Goal: Task Accomplishment & Management: Use online tool/utility

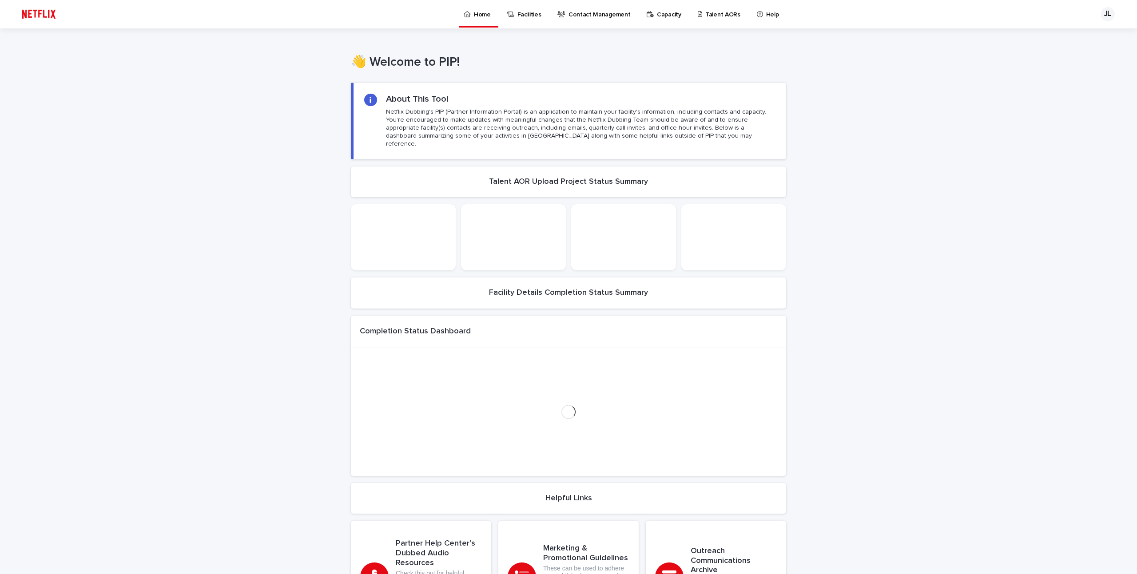
click at [697, 19] on link "Talent AORs" at bounding box center [721, 14] width 48 height 28
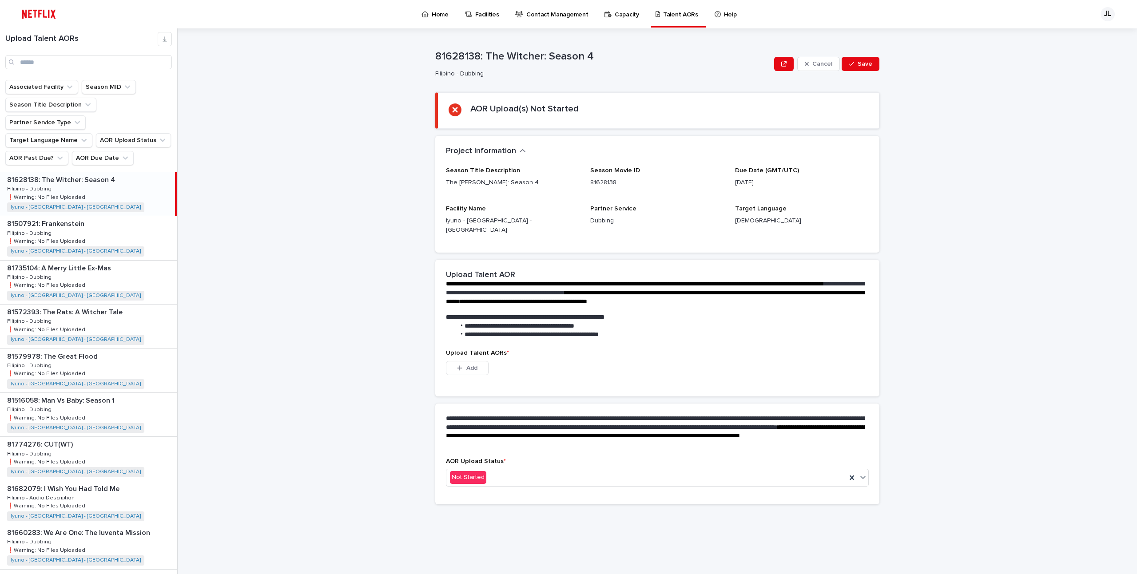
click at [96, 172] on div "81628138: The [PERSON_NAME]: Season 4 81628138: The [PERSON_NAME]: Season 4 Fil…" at bounding box center [87, 194] width 175 height 44
click at [467, 365] on span "Add" at bounding box center [471, 368] width 11 height 6
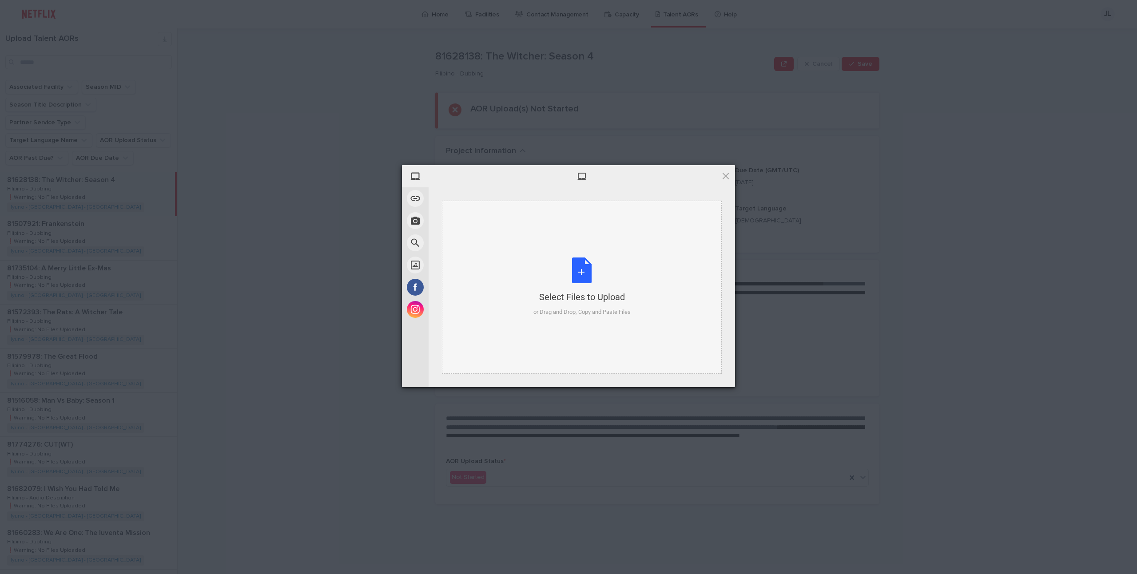
click at [619, 278] on div "Select Files to Upload or Drag and Drop, Copy and Paste Files" at bounding box center [582, 287] width 97 height 59
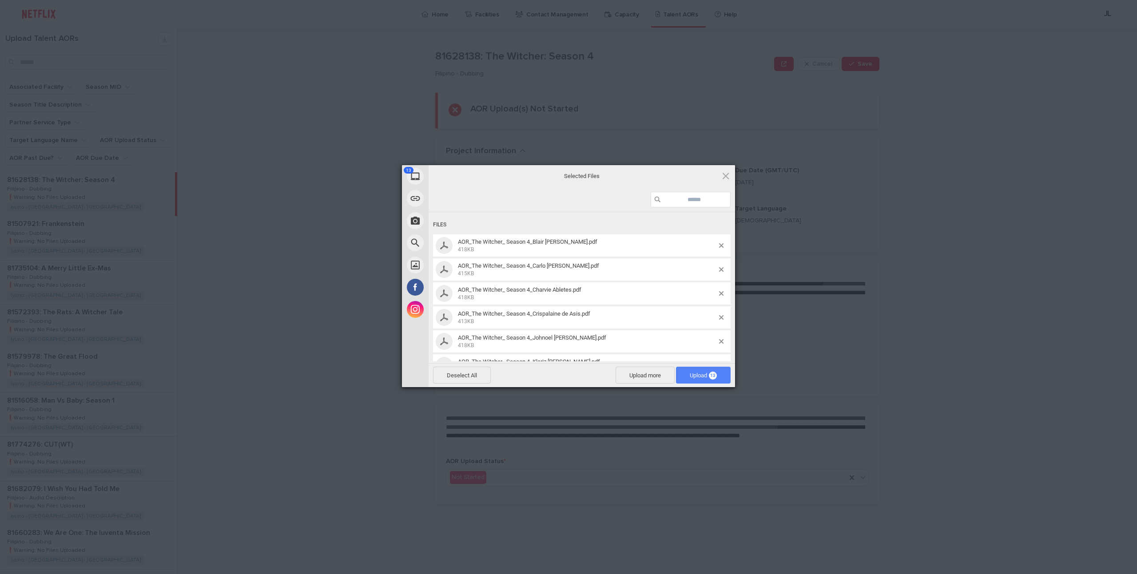
click at [699, 380] on span "Upload 13" at bounding box center [703, 375] width 55 height 17
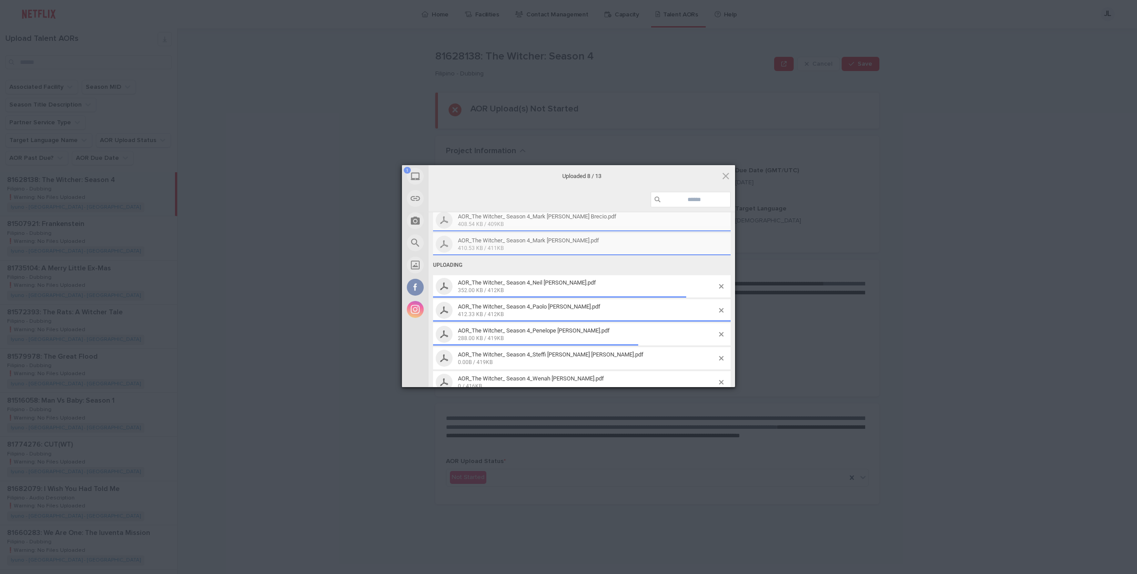
scroll to position [180, 0]
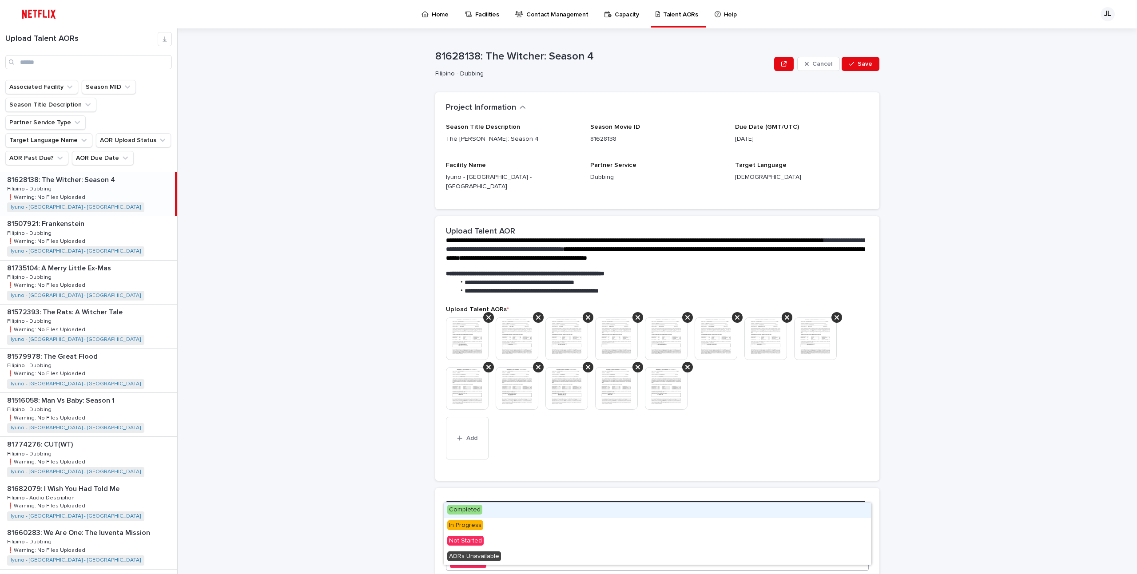
click at [475, 512] on span "Completed" at bounding box center [464, 510] width 35 height 10
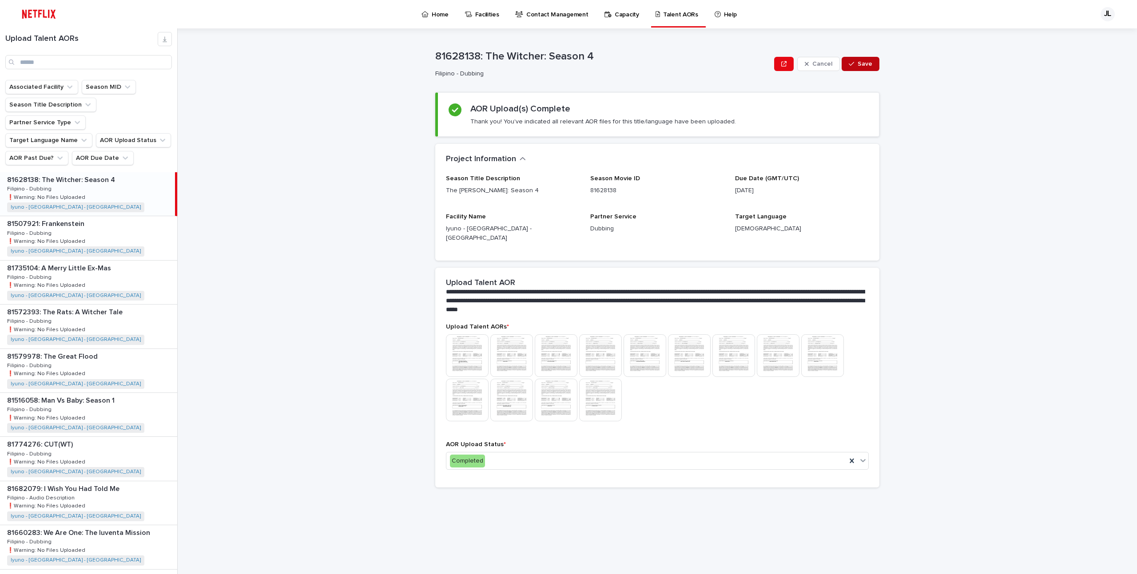
click at [868, 61] on span "Save" at bounding box center [865, 64] width 15 height 6
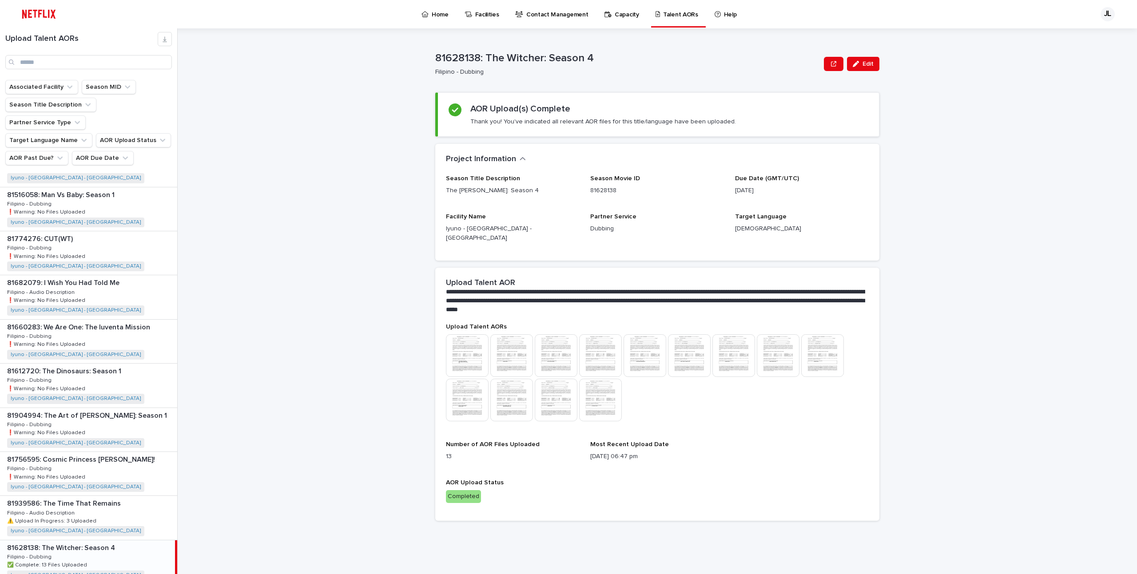
scroll to position [165, 0]
click at [103, 493] on div "81939586: The Time That Remains 81939586: The Time That Remains Filipino - Audi…" at bounding box center [88, 515] width 177 height 44
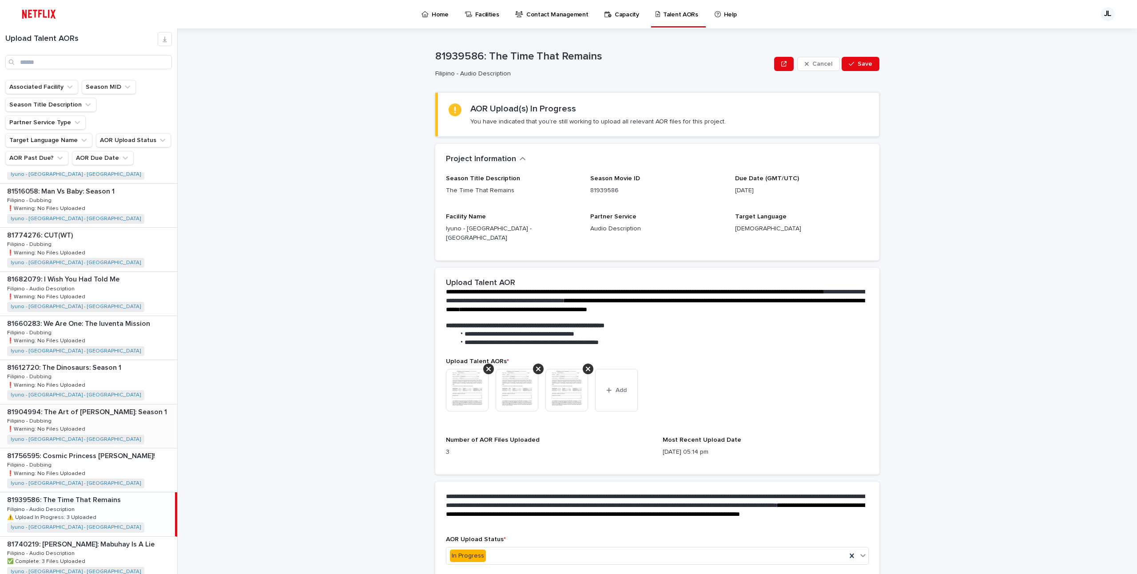
click at [106, 405] on div "81904994: The Art of [PERSON_NAME]: Season 1 81904994: The Art of [PERSON_NAME]…" at bounding box center [88, 427] width 177 height 44
click at [108, 360] on div "81612720: The Dinosaurs: Season 1 81612720: The Dinosaurs: Season 1 Filipino - …" at bounding box center [88, 382] width 177 height 44
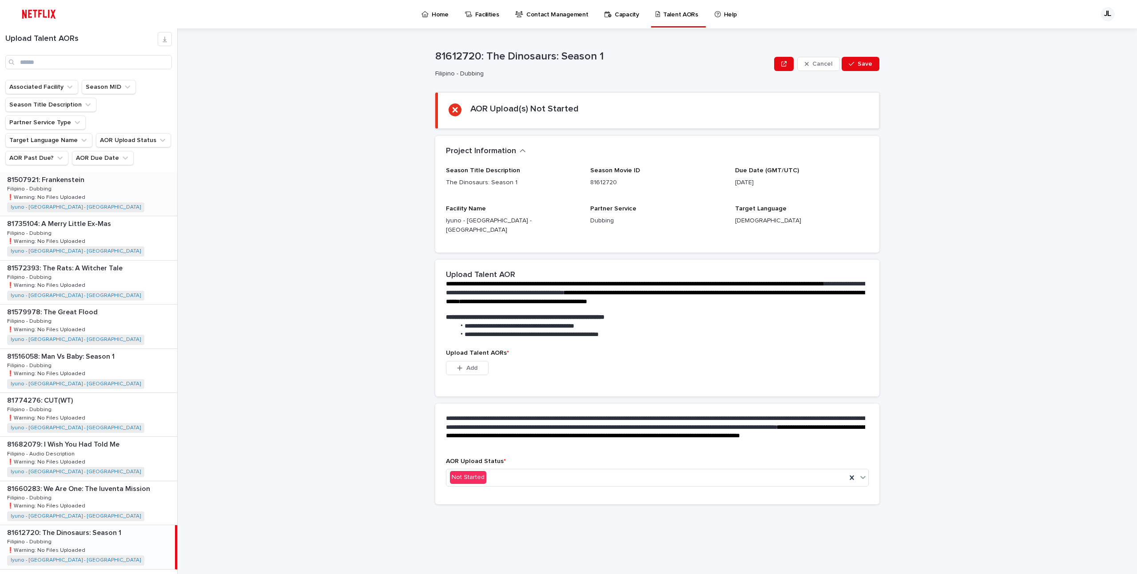
click at [107, 176] on p at bounding box center [90, 180] width 167 height 8
click at [96, 216] on div "81735104: A Merry Little Ex-Mas 81735104: A Merry Little Ex-Mas Filipino - Dubb…" at bounding box center [88, 238] width 177 height 44
click at [112, 172] on div "81507921: Frankenstein 81507921: Frankenstein Filipino - Dubbing Filipino - Dub…" at bounding box center [88, 194] width 177 height 44
